Goal: Task Accomplishment & Management: Manage account settings

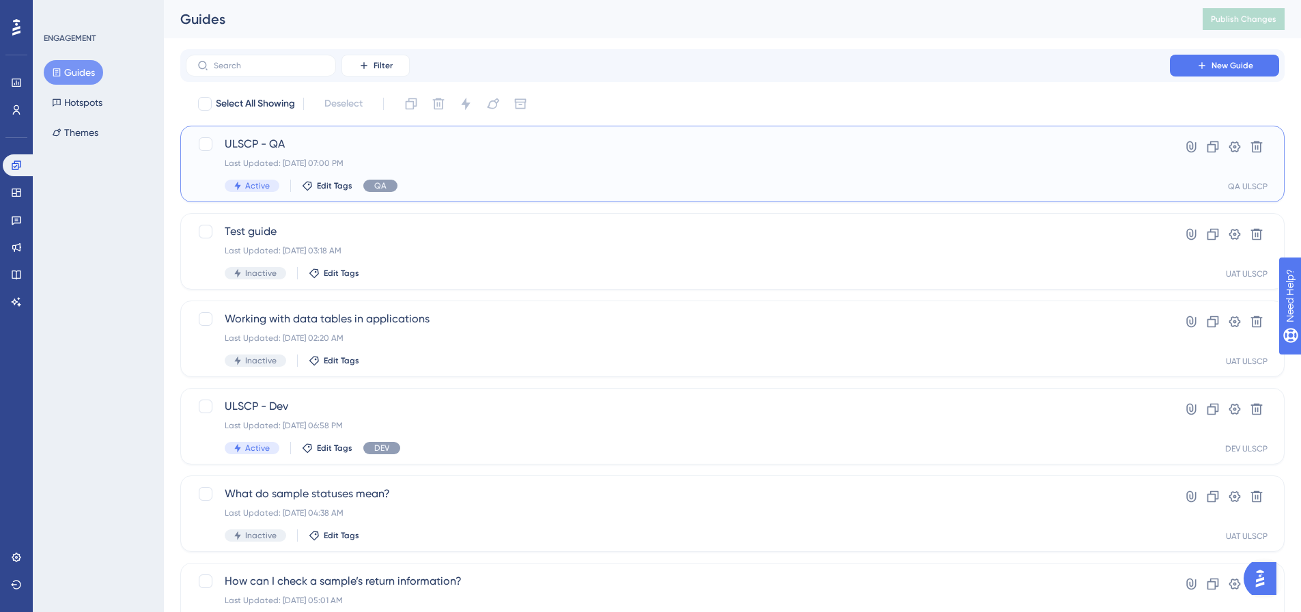
click at [494, 160] on div "Last Updated: [DATE] 07:00 PM" at bounding box center [678, 163] width 906 height 11
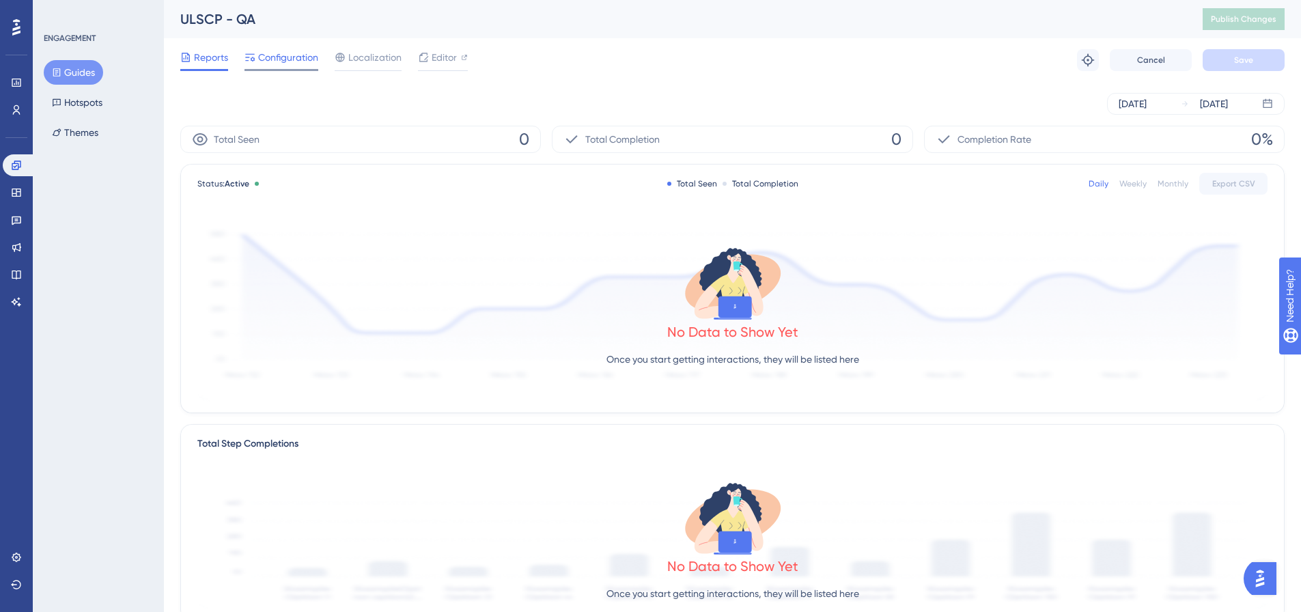
click at [270, 65] on span "Configuration" at bounding box center [288, 57] width 60 height 16
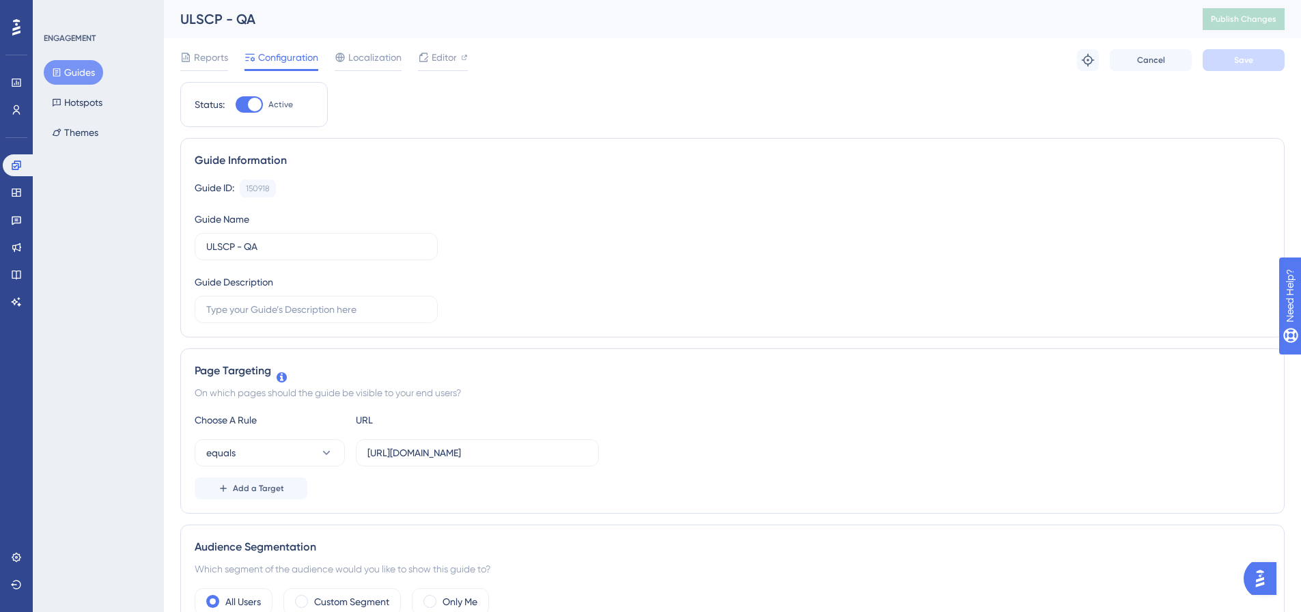
click at [212, 48] on div "Reports Configuration Localization Editor Troubleshoot Cancel Save" at bounding box center [732, 60] width 1104 height 44
click at [209, 63] on span "Reports" at bounding box center [211, 57] width 34 height 16
